Goal: Find specific fact: Find specific fact

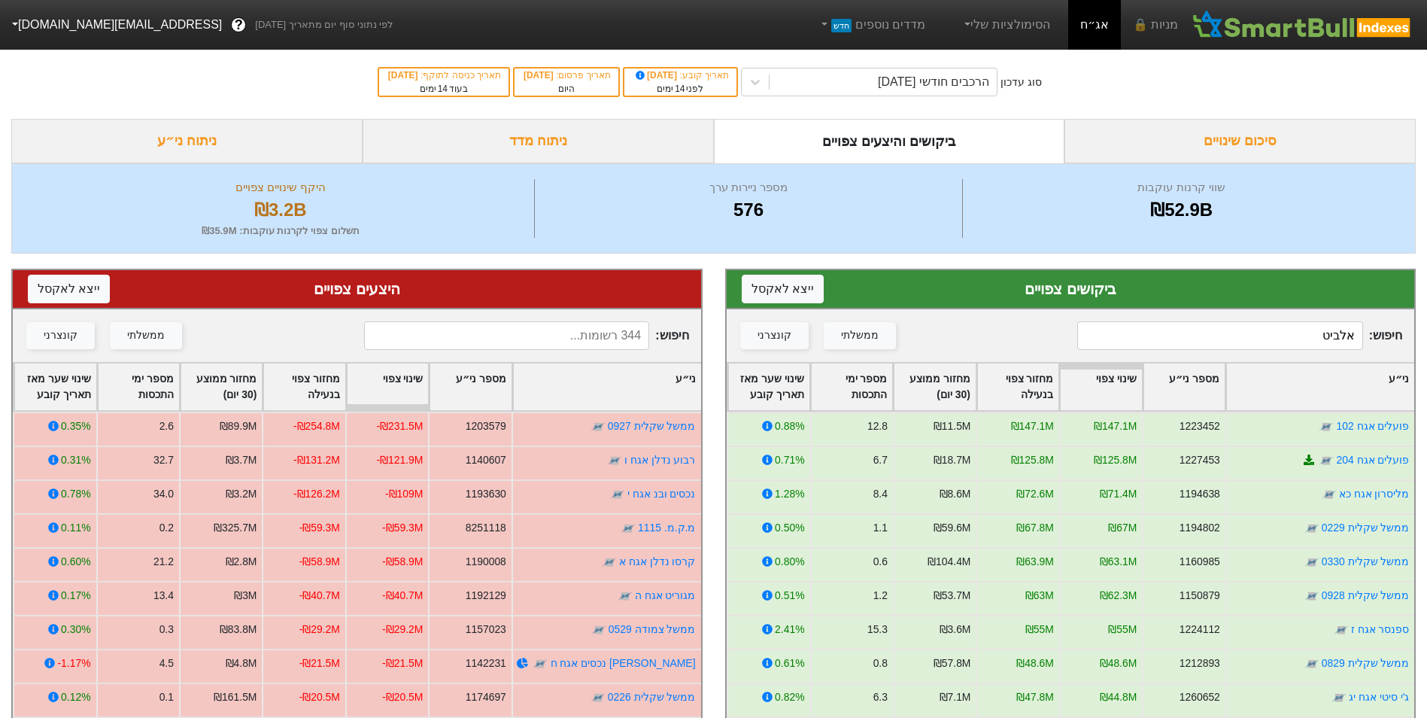
click at [1302, 331] on input "אלביט" at bounding box center [1219, 335] width 285 height 29
click at [1300, 330] on input "אלביט" at bounding box center [1219, 335] width 285 height 29
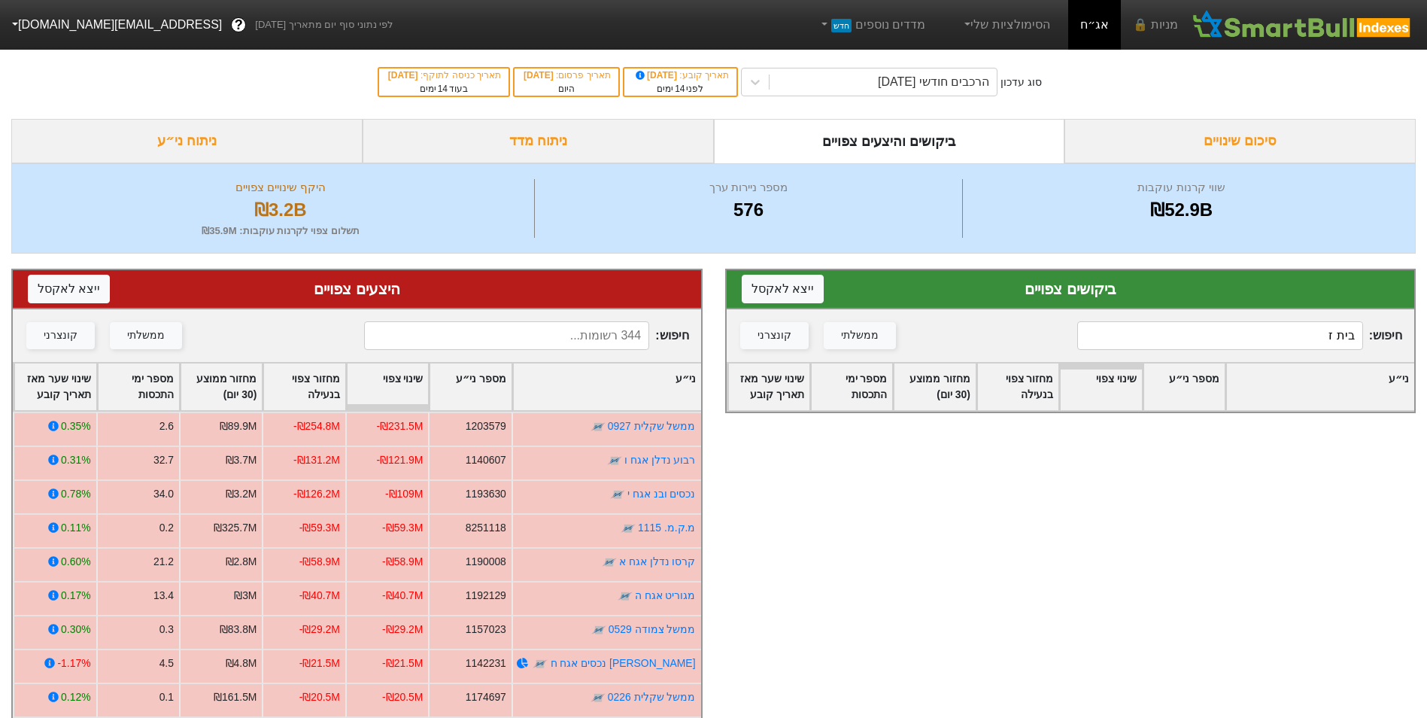
type input "בית ז"
click at [591, 342] on input at bounding box center [506, 335] width 285 height 29
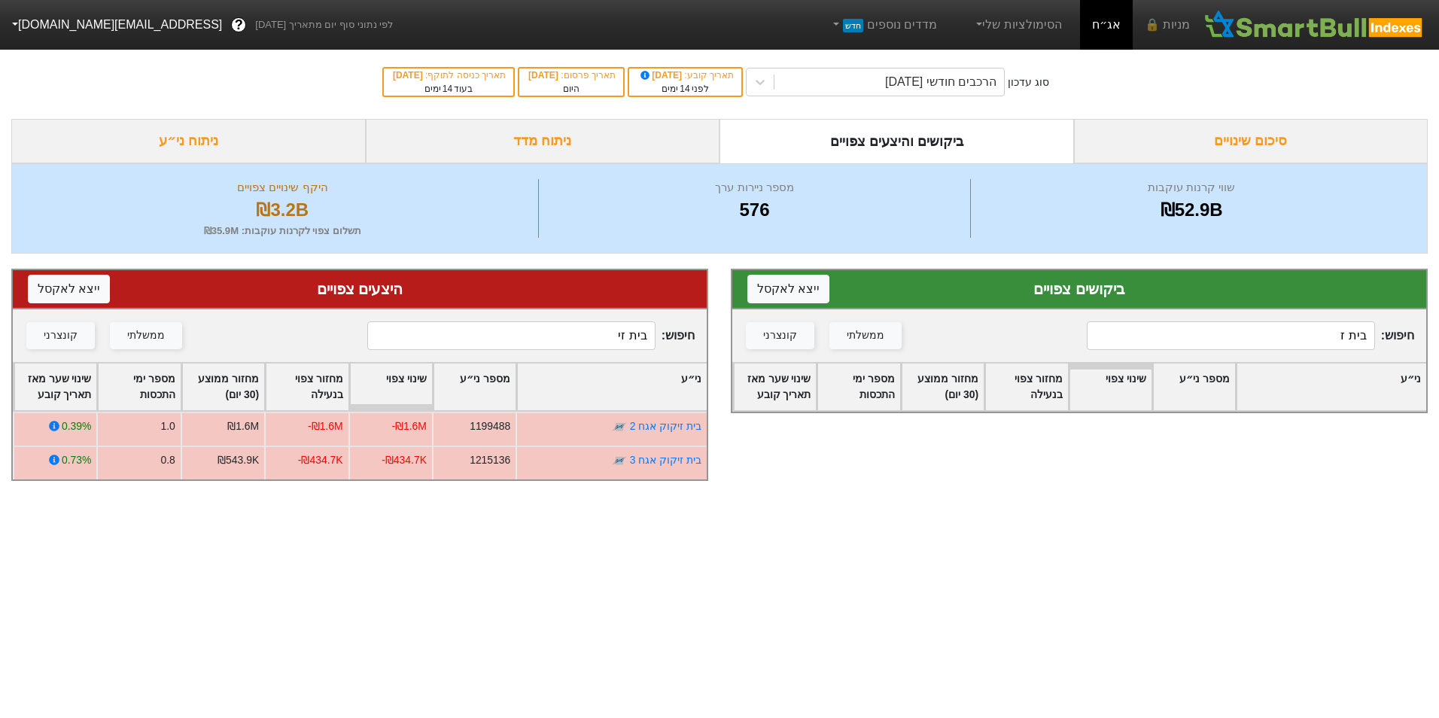
click at [1165, 343] on input "בית ז" at bounding box center [1229, 335] width 287 height 29
click at [612, 346] on input "בית זי" at bounding box center [510, 335] width 287 height 29
click at [609, 345] on input "בית זי" at bounding box center [510, 335] width 287 height 29
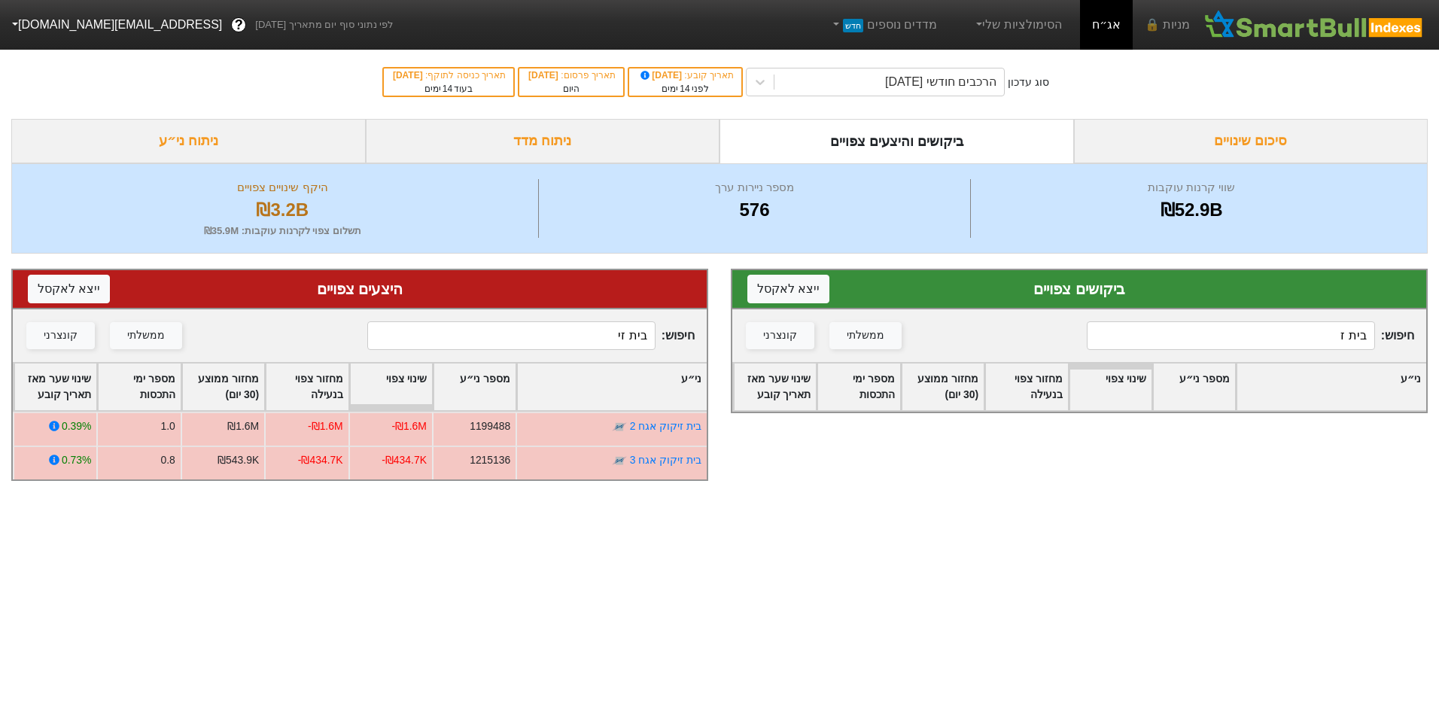
click at [609, 345] on input "בית זי" at bounding box center [510, 335] width 287 height 29
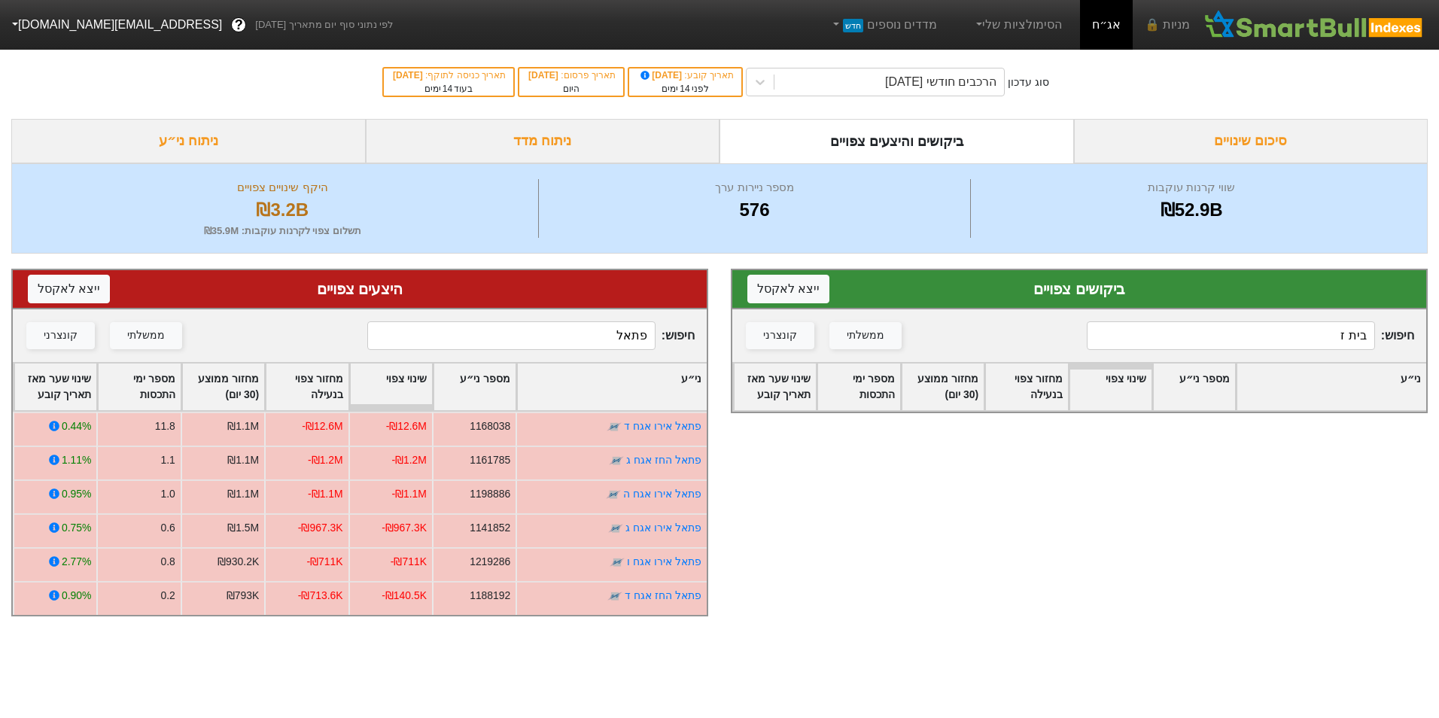
click at [612, 331] on input "פתאל" at bounding box center [510, 335] width 287 height 29
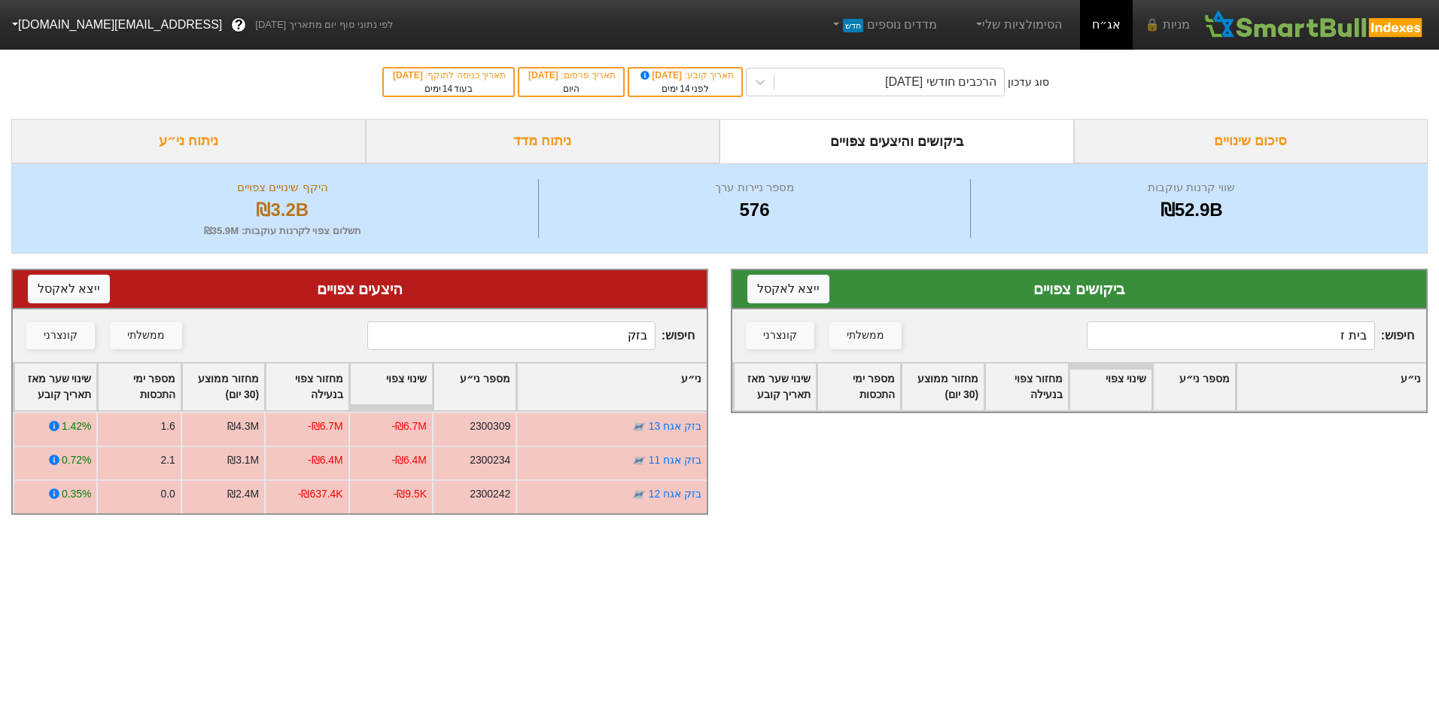
type input "בזק"
